Goal: Information Seeking & Learning: Check status

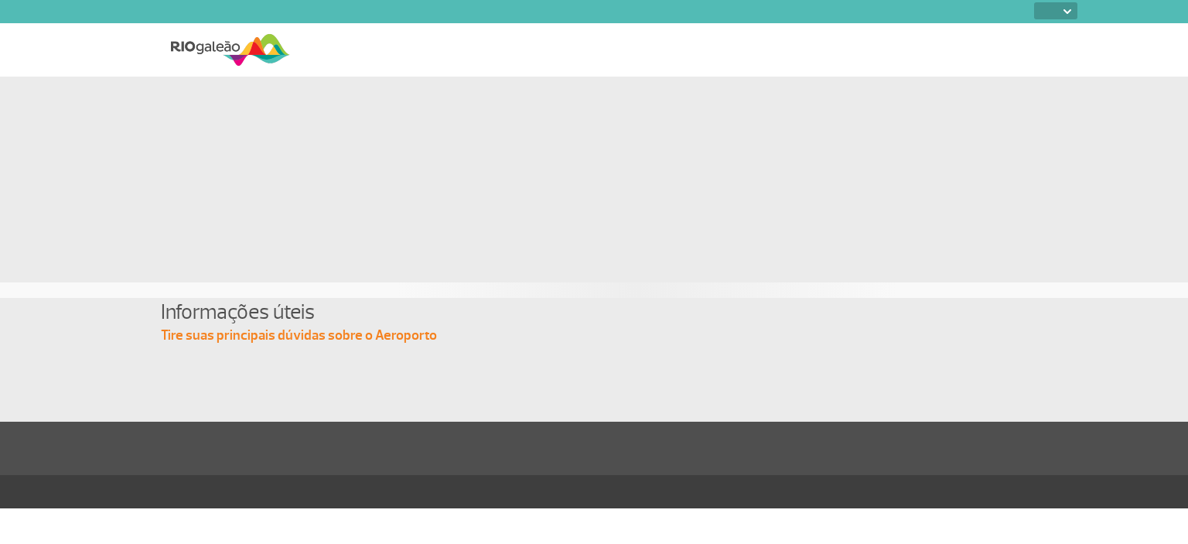
select select
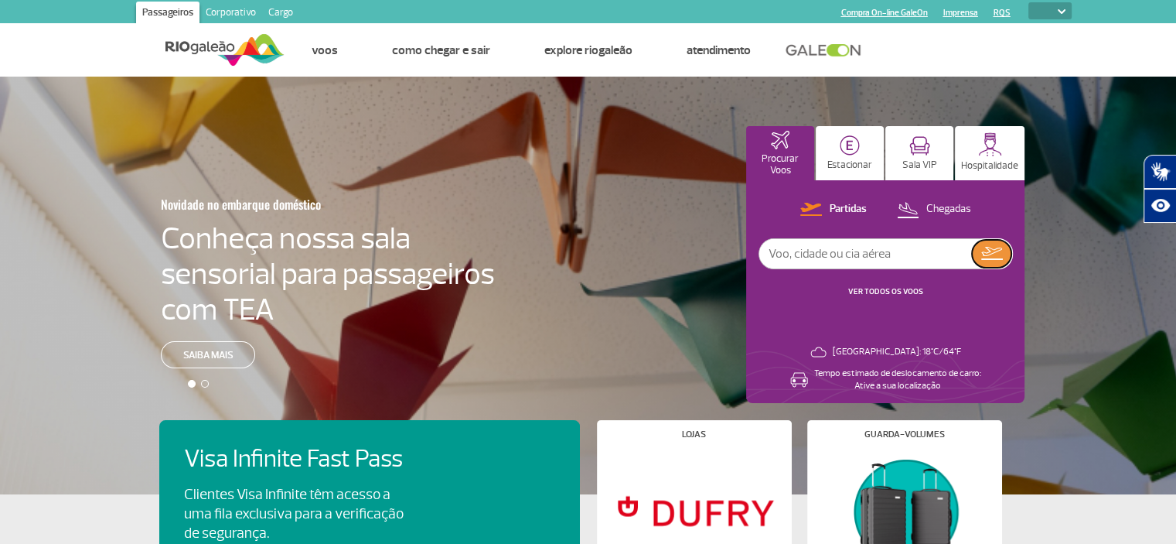
click at [991, 250] on img at bounding box center [992, 253] width 22 height 13
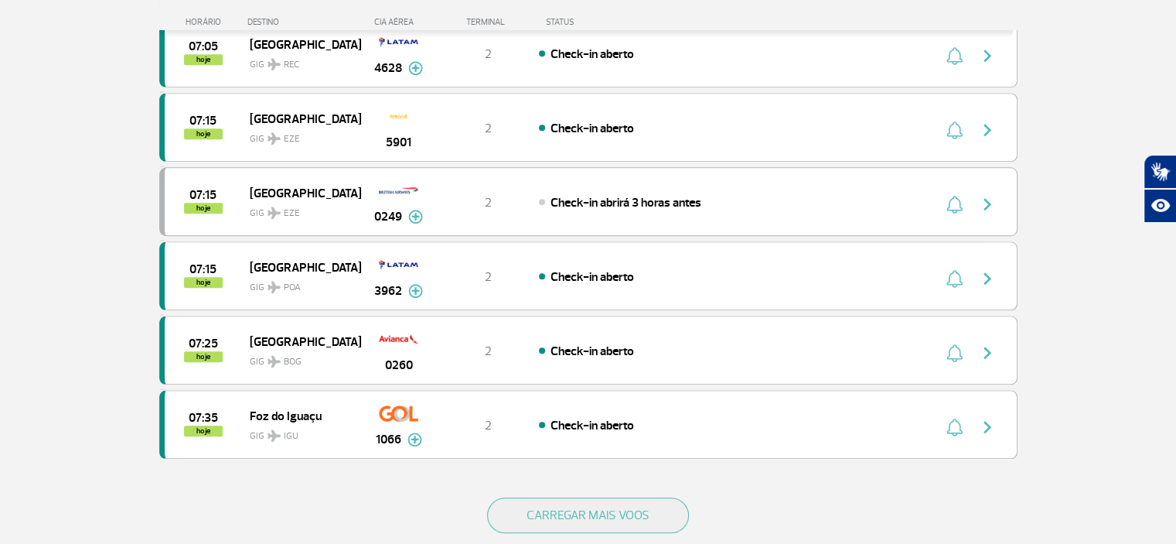
scroll to position [1315, 0]
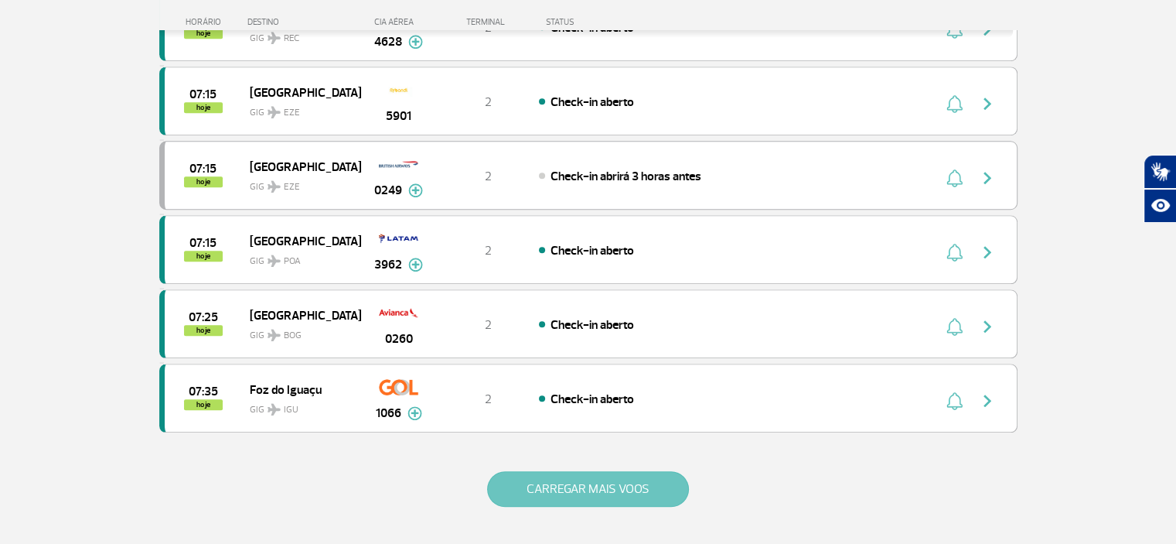
click at [557, 476] on button "CARREGAR MAIS VOOS" at bounding box center [588, 489] width 202 height 36
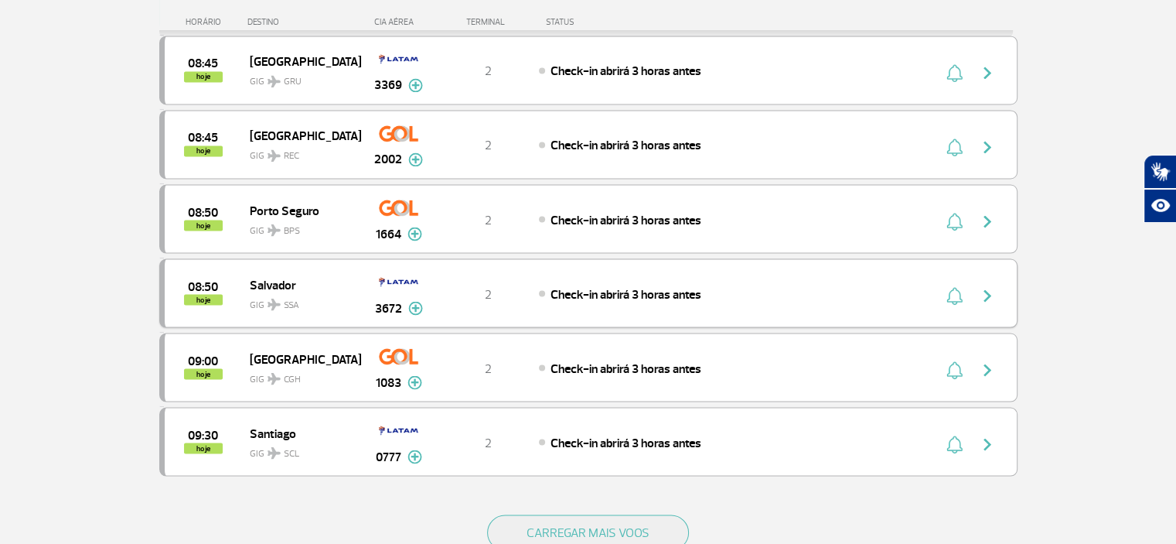
scroll to position [2784, 0]
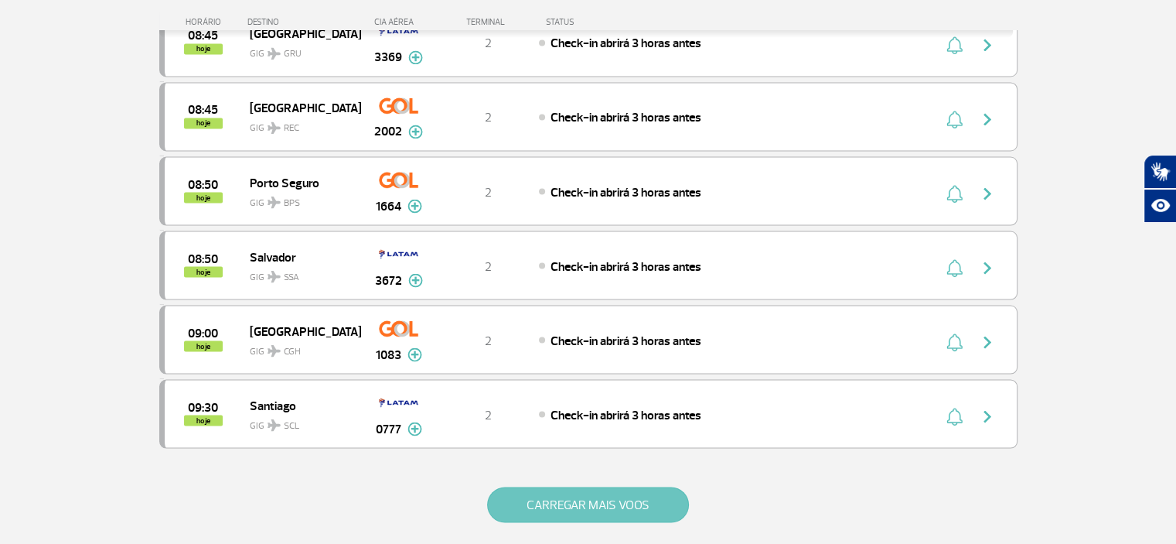
click at [555, 486] on button "CARREGAR MAIS VOOS" at bounding box center [588, 504] width 202 height 36
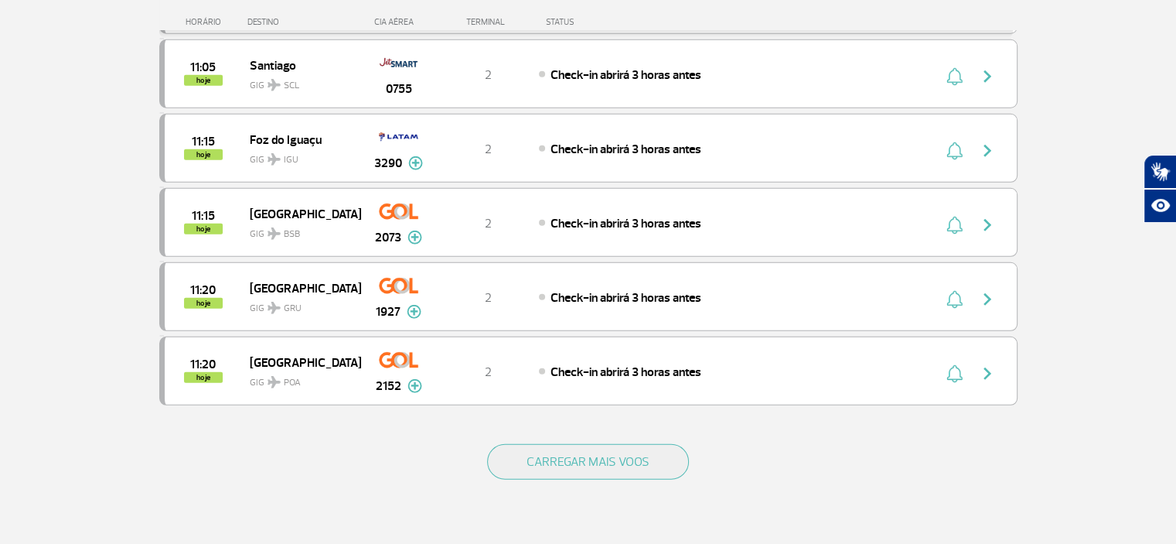
scroll to position [4330, 0]
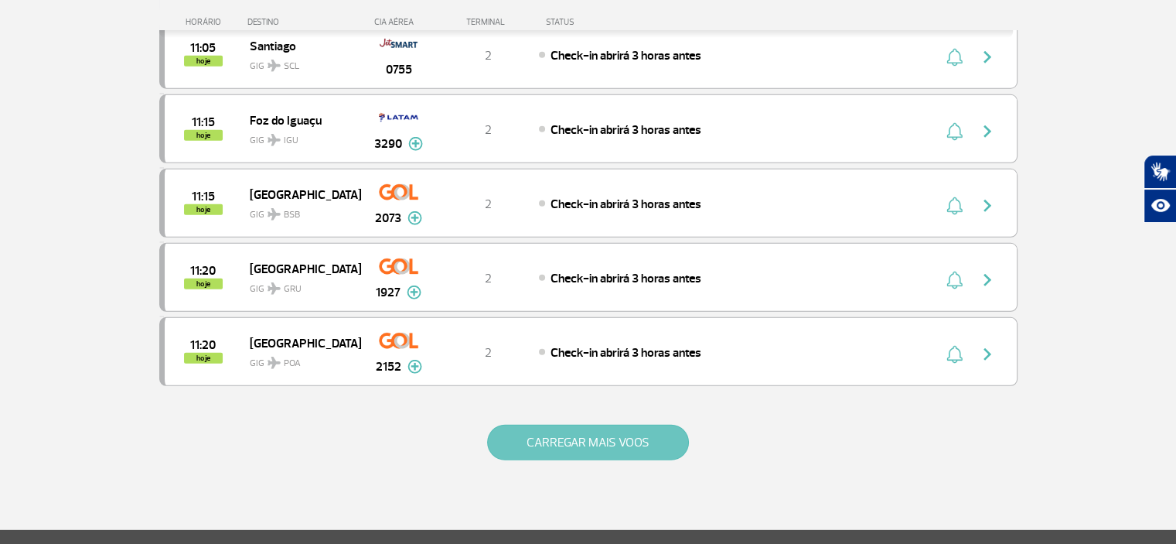
click at [568, 425] on button "CARREGAR MAIS VOOS" at bounding box center [588, 443] width 202 height 36
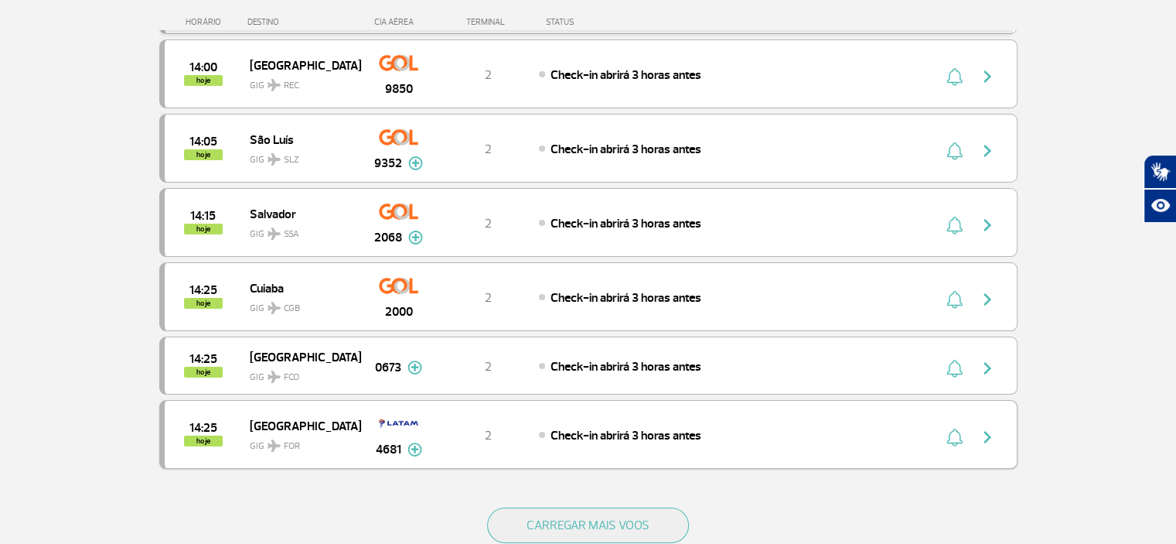
scroll to position [5722, 0]
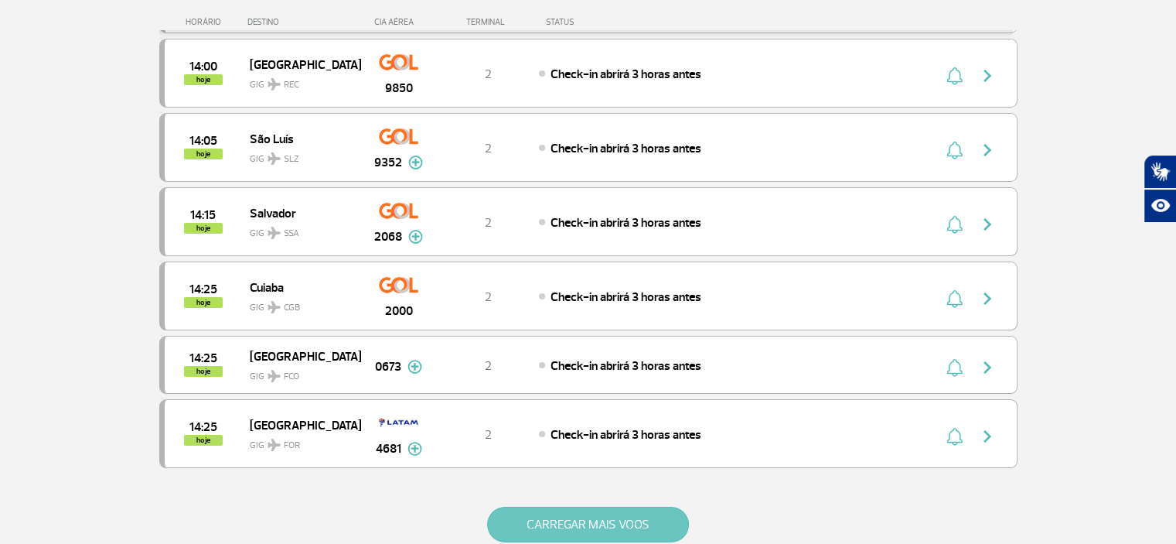
click at [585, 506] on button "CARREGAR MAIS VOOS" at bounding box center [588, 524] width 202 height 36
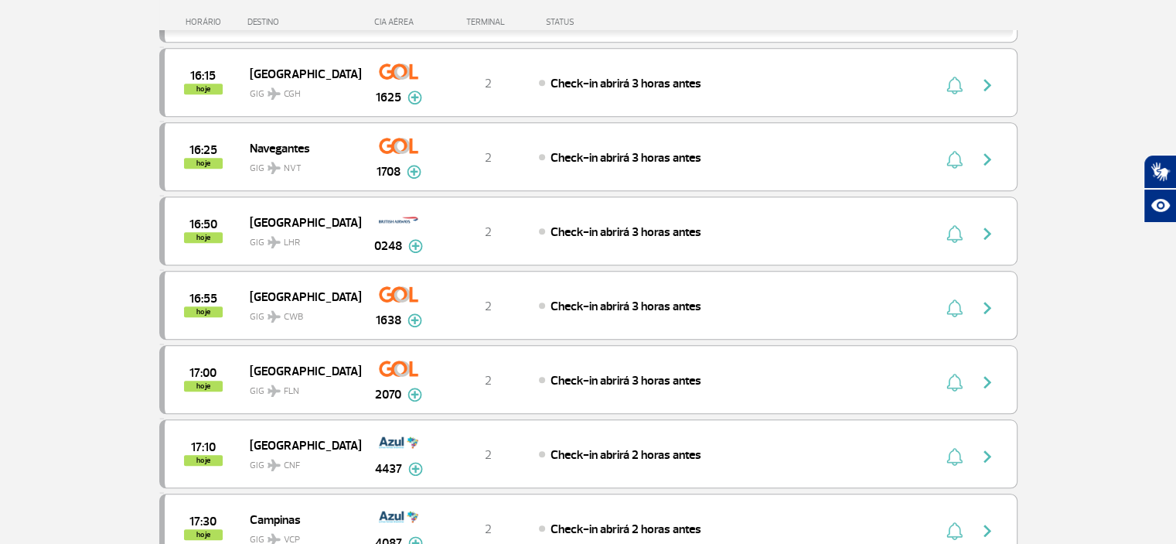
scroll to position [7191, 0]
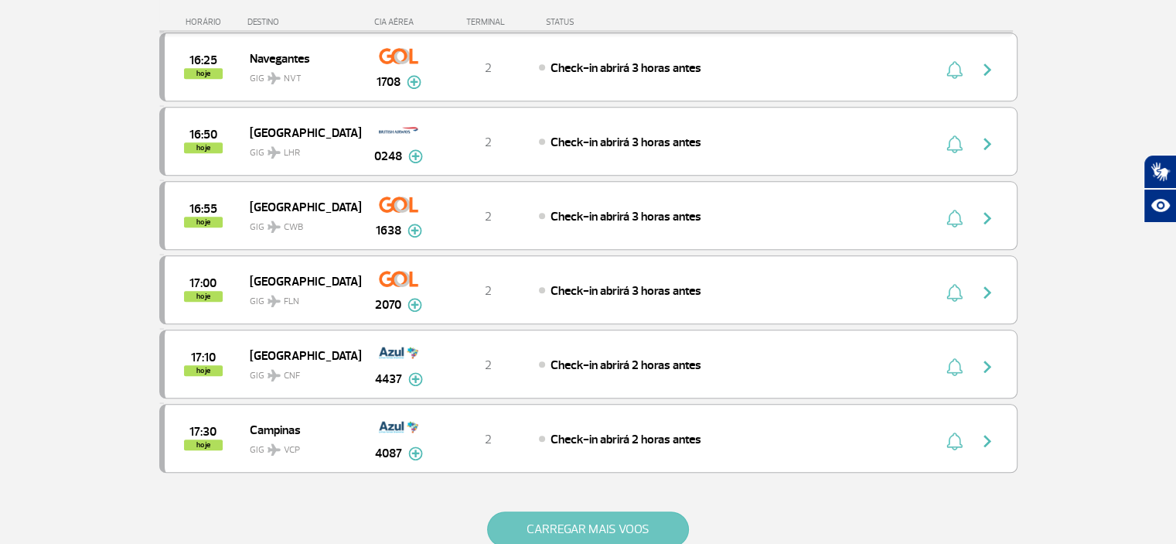
click at [539, 511] on button "CARREGAR MAIS VOOS" at bounding box center [588, 529] width 202 height 36
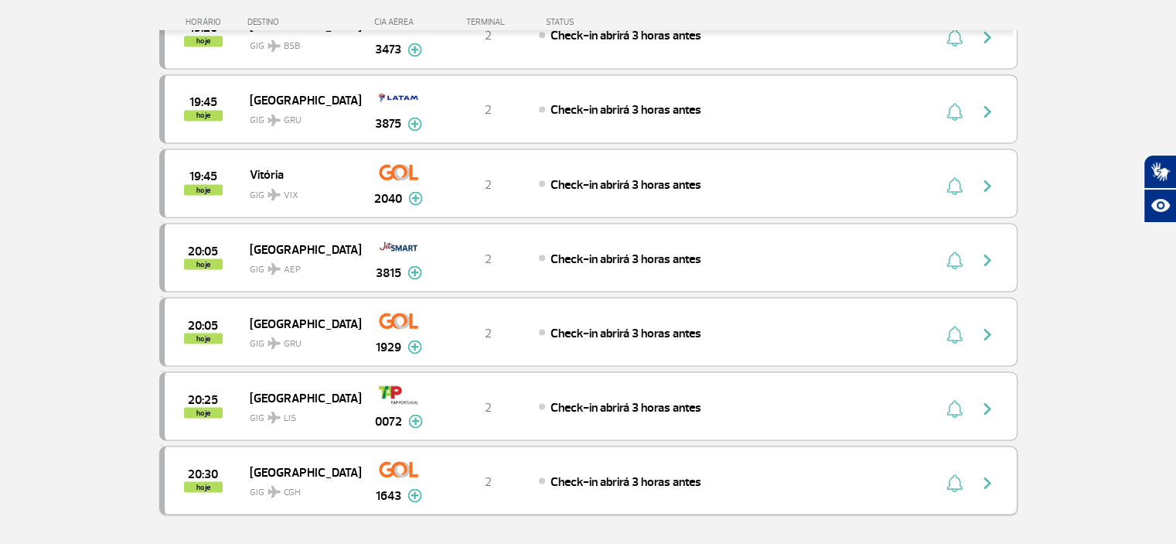
scroll to position [8660, 0]
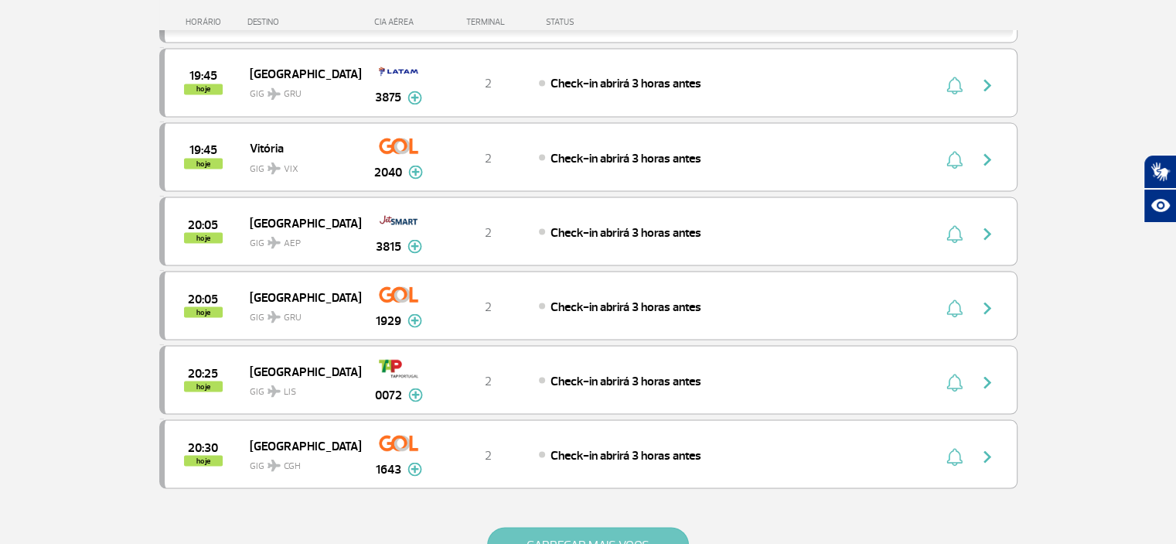
click at [575, 527] on button "CARREGAR MAIS VOOS" at bounding box center [588, 545] width 202 height 36
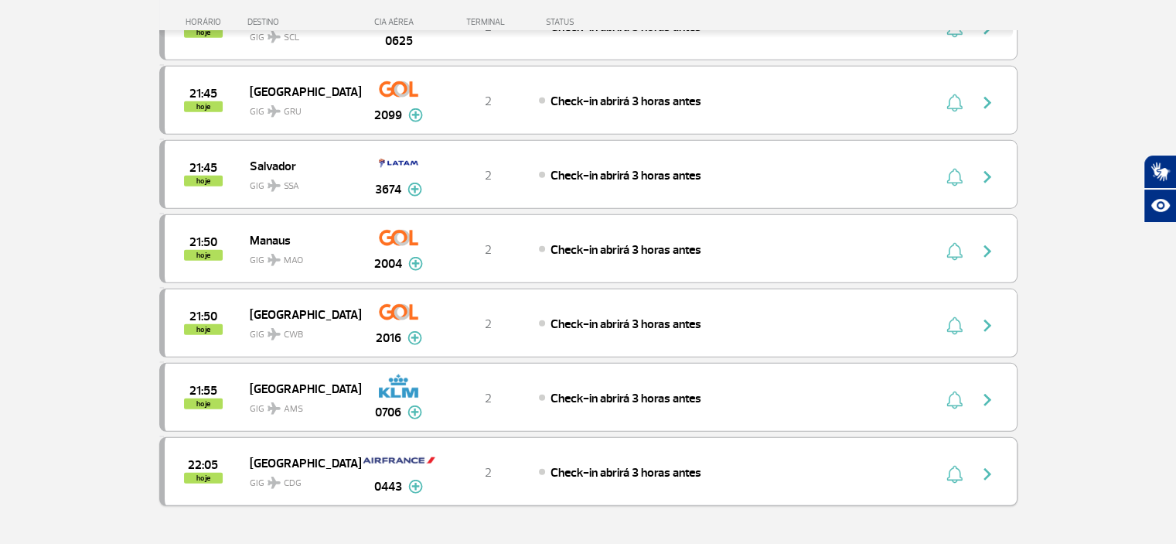
scroll to position [10130, 0]
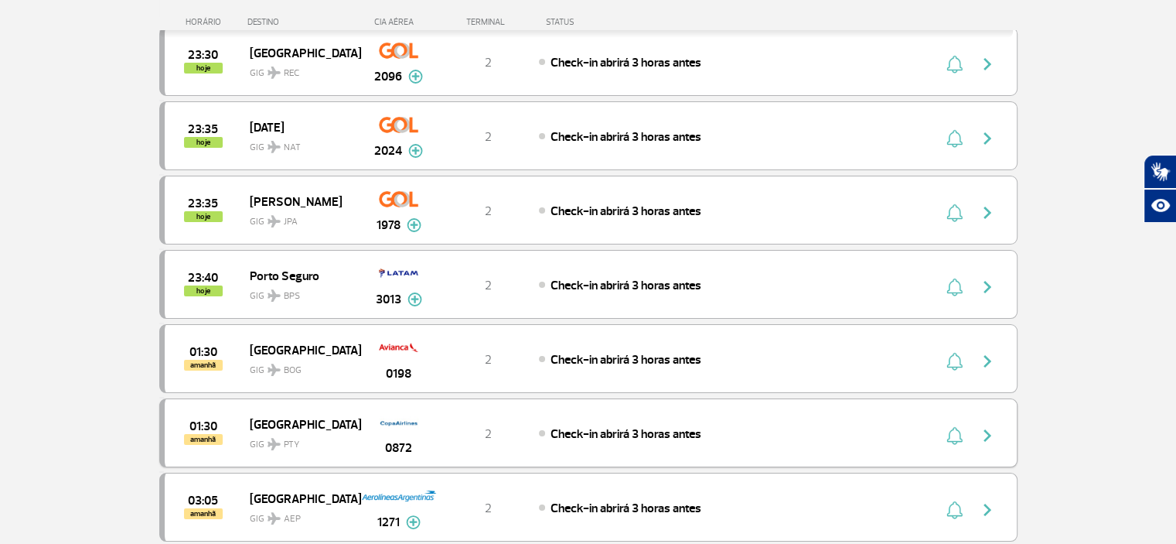
scroll to position [11599, 0]
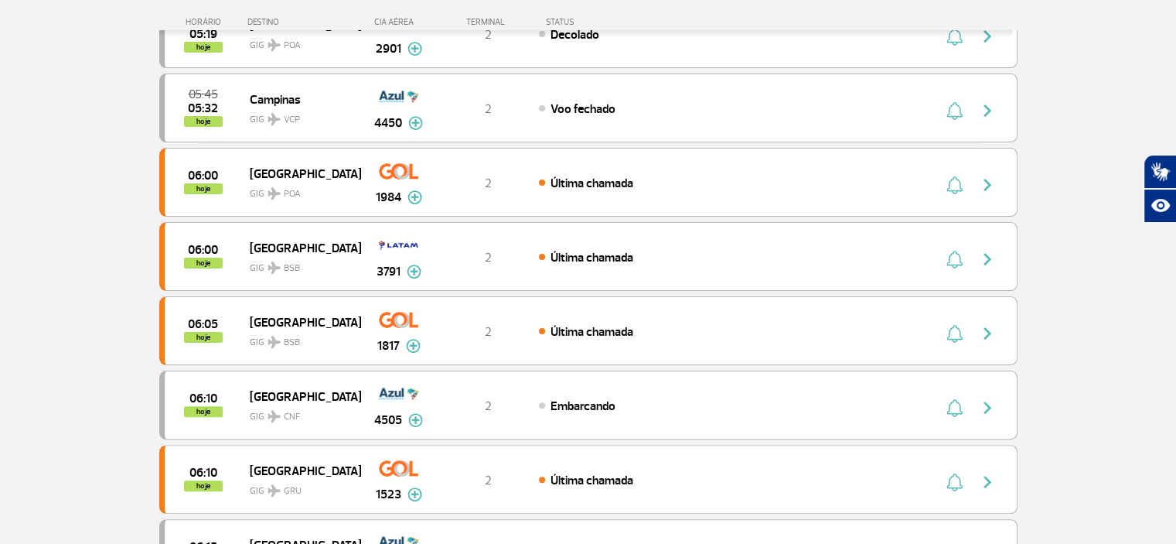
scroll to position [0, 0]
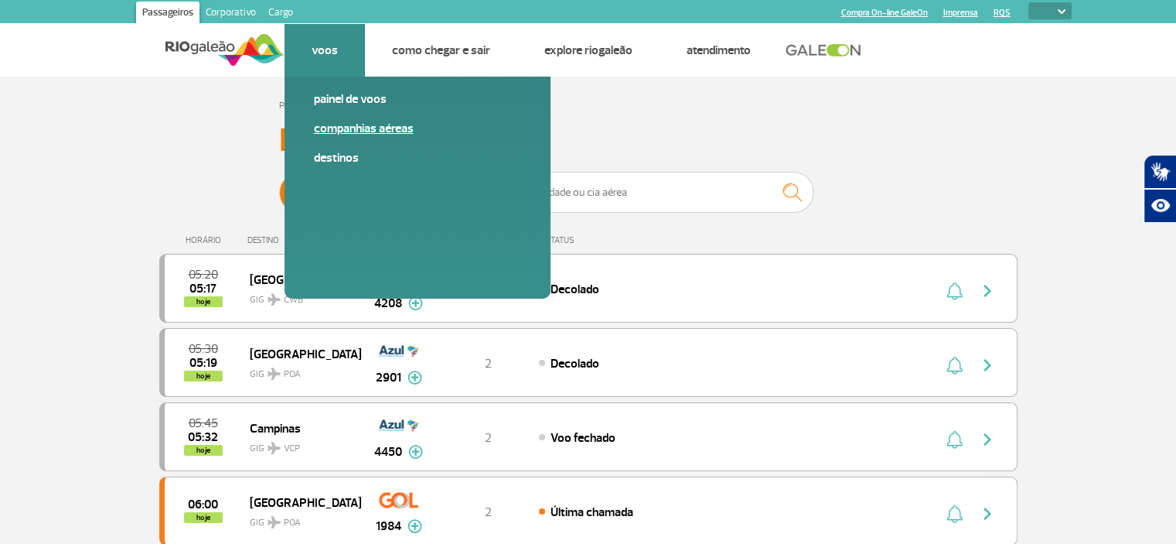
click at [342, 127] on link "Companhias Aéreas" at bounding box center [417, 128] width 207 height 17
